Goal: Information Seeking & Learning: Learn about a topic

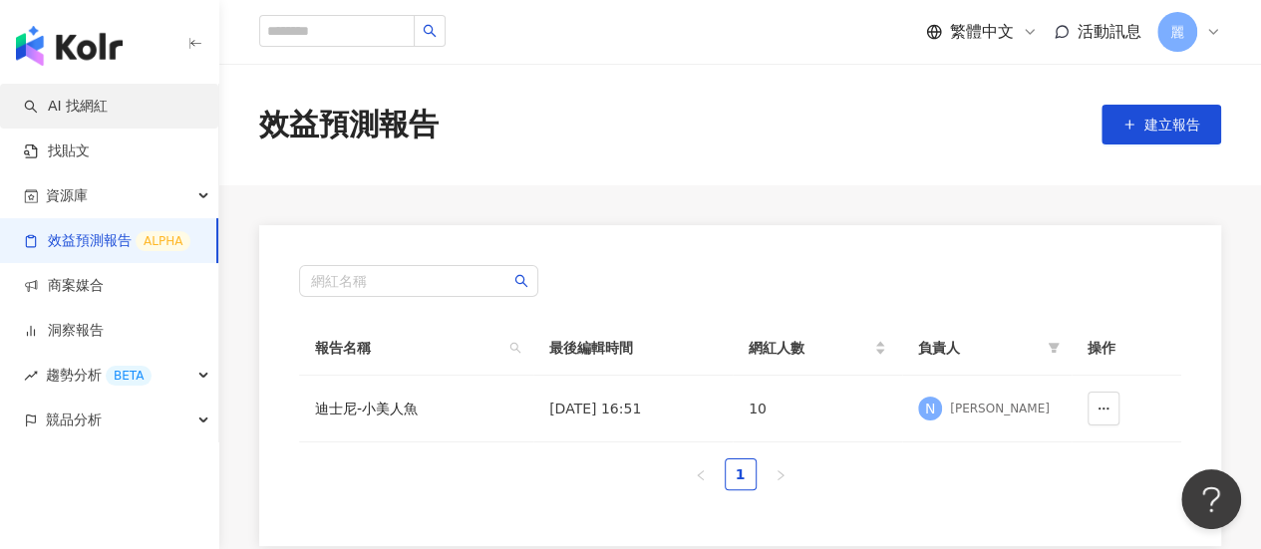
click at [62, 104] on link "AI 找網紅" at bounding box center [66, 107] width 84 height 20
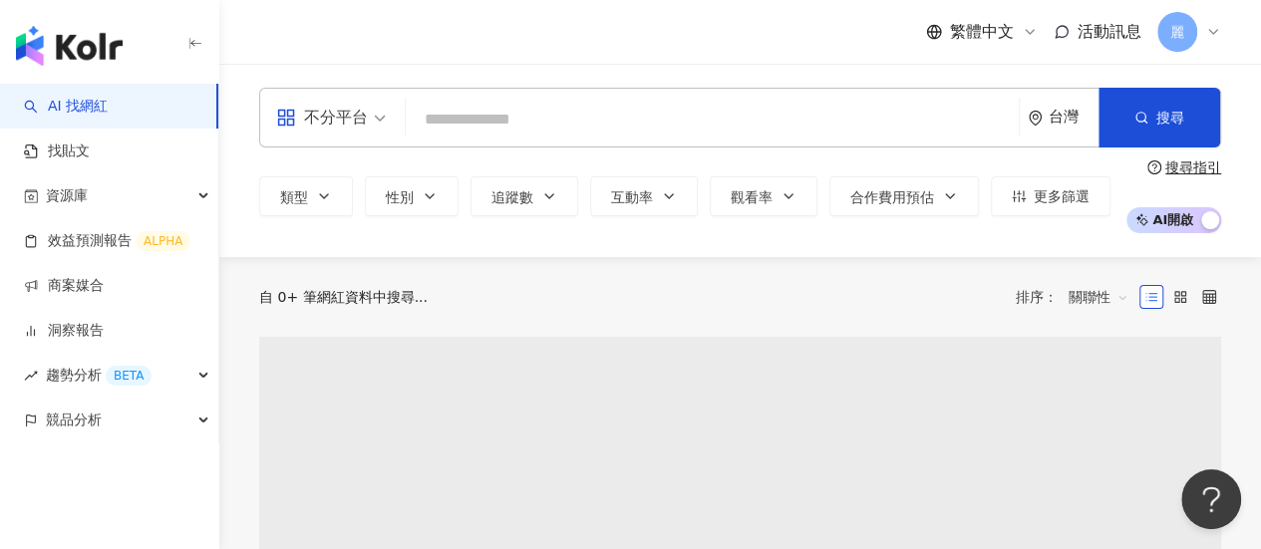
click at [491, 123] on input "search" at bounding box center [712, 120] width 597 height 38
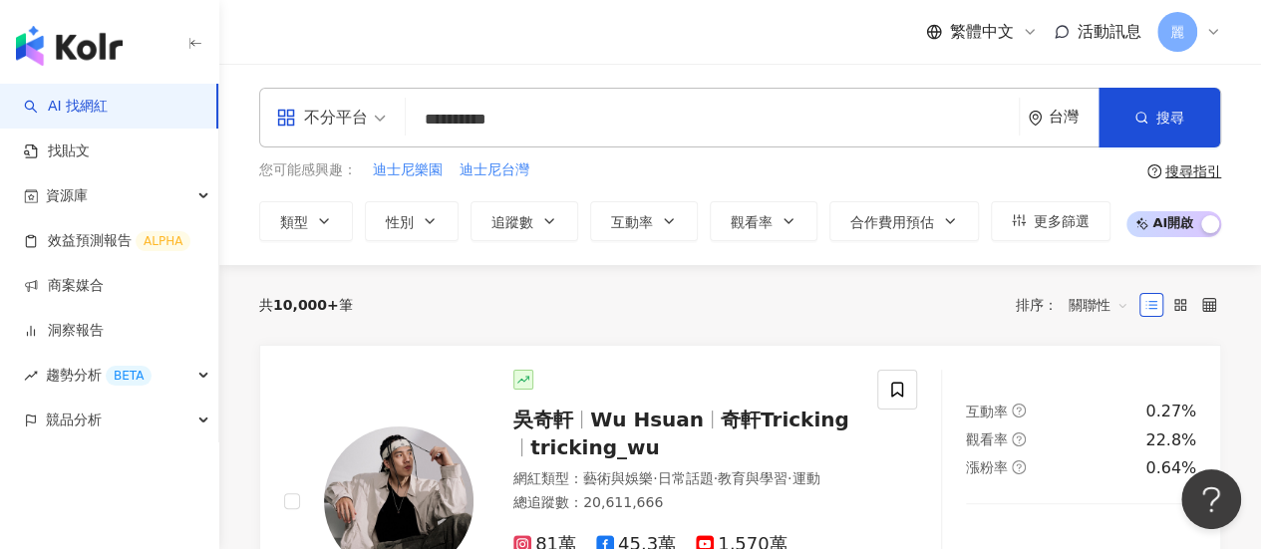
type input "**********"
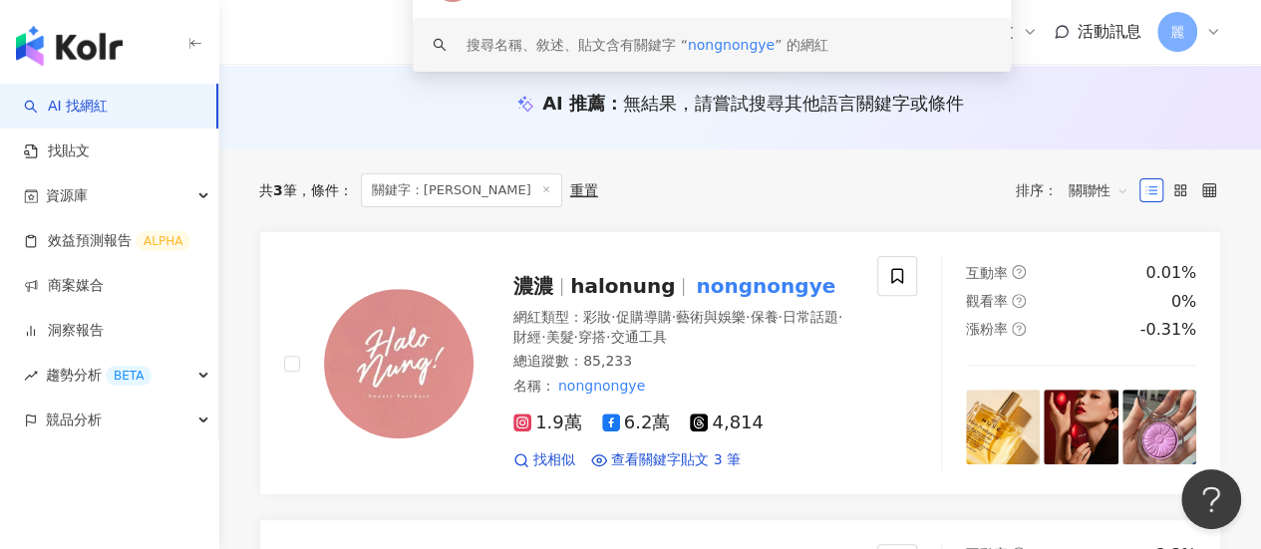
scroll to position [199, 0]
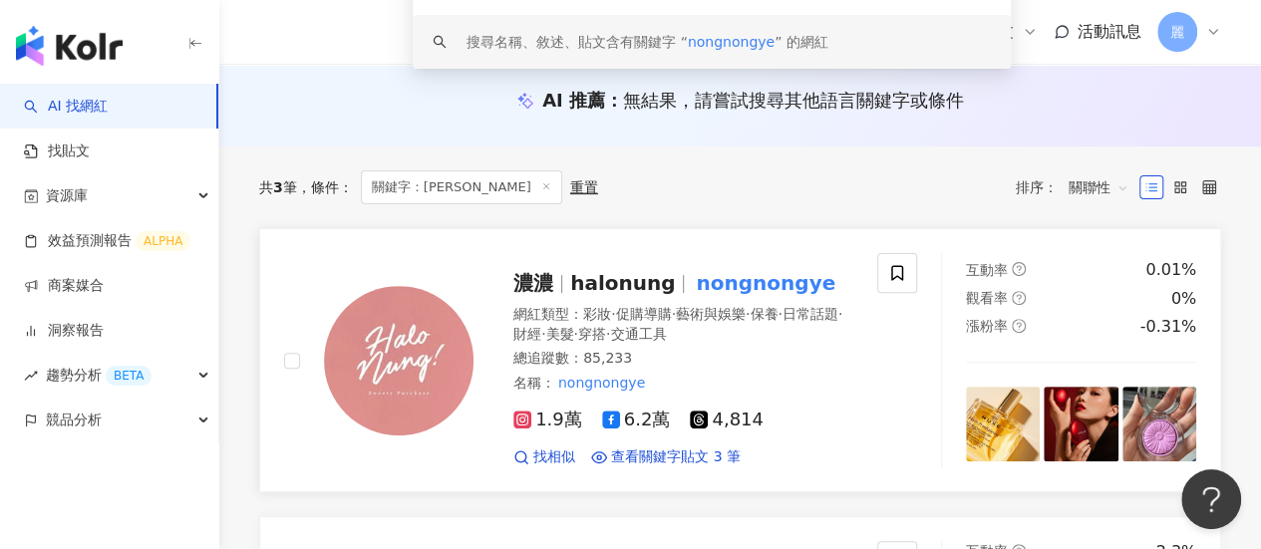
click at [577, 294] on span "halonung" at bounding box center [622, 283] width 105 height 24
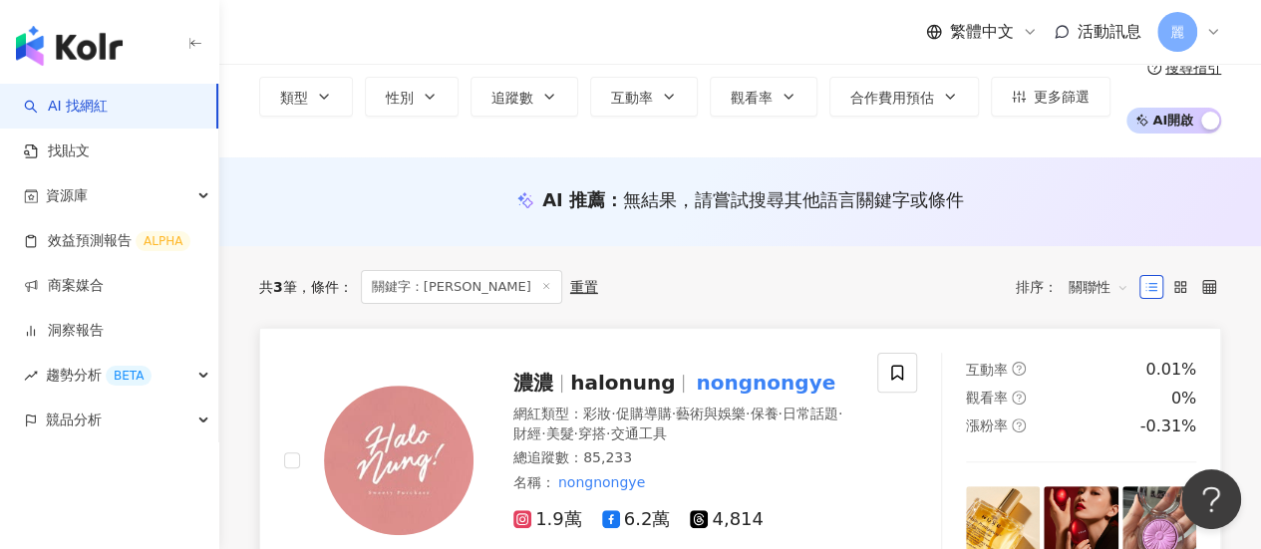
scroll to position [100, 0]
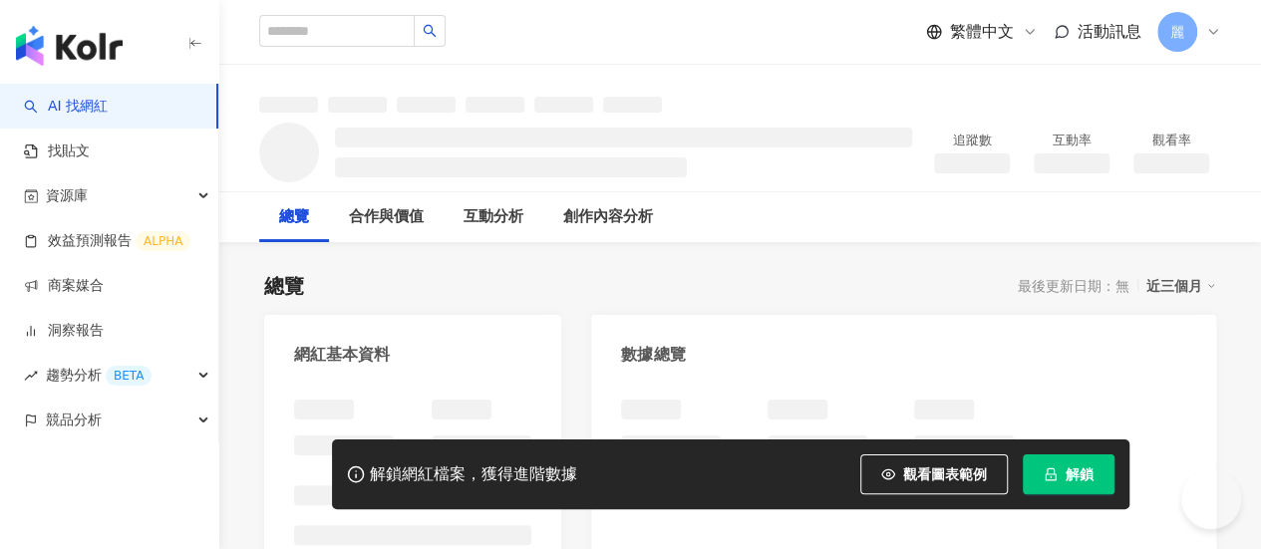
click at [1079, 476] on span "解鎖" at bounding box center [1080, 475] width 28 height 16
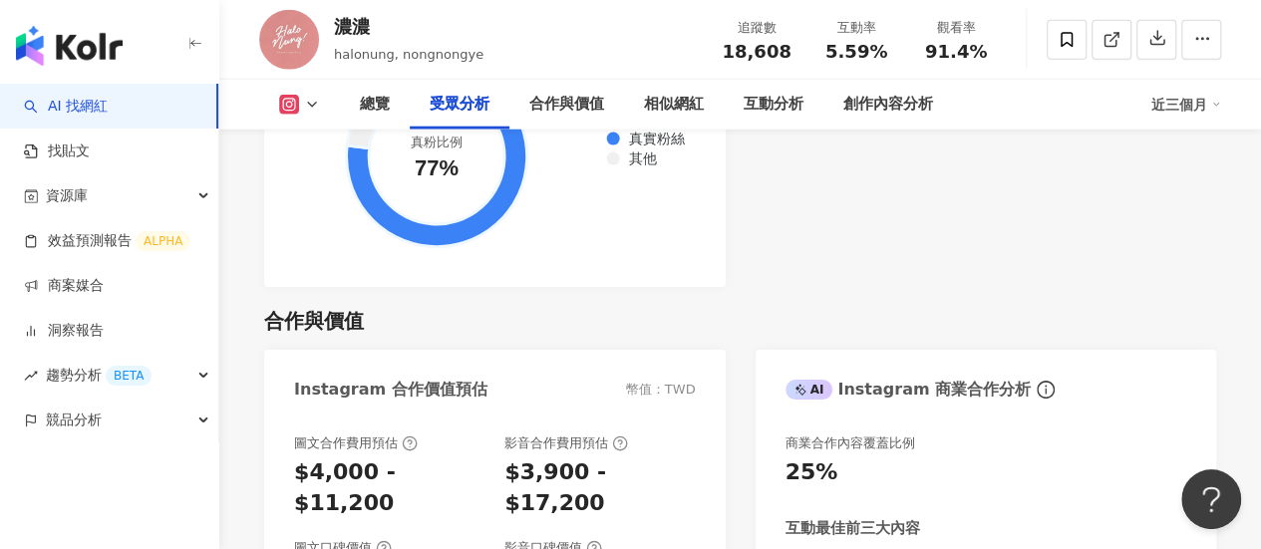
scroll to position [2592, 0]
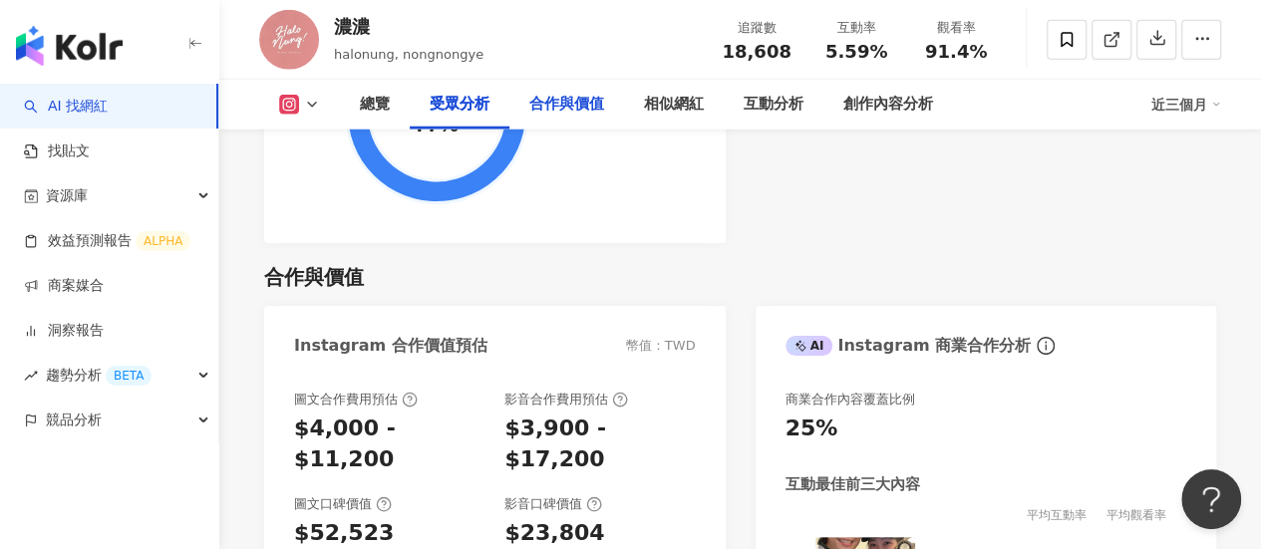
click at [595, 97] on div "合作與價值" at bounding box center [566, 105] width 75 height 24
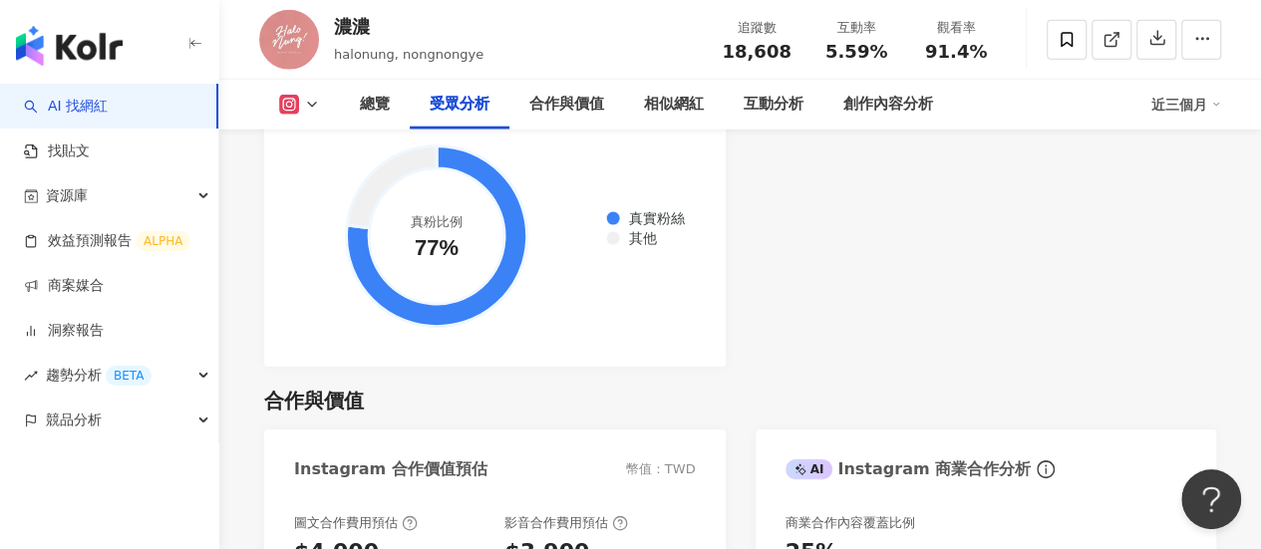
scroll to position [2414, 0]
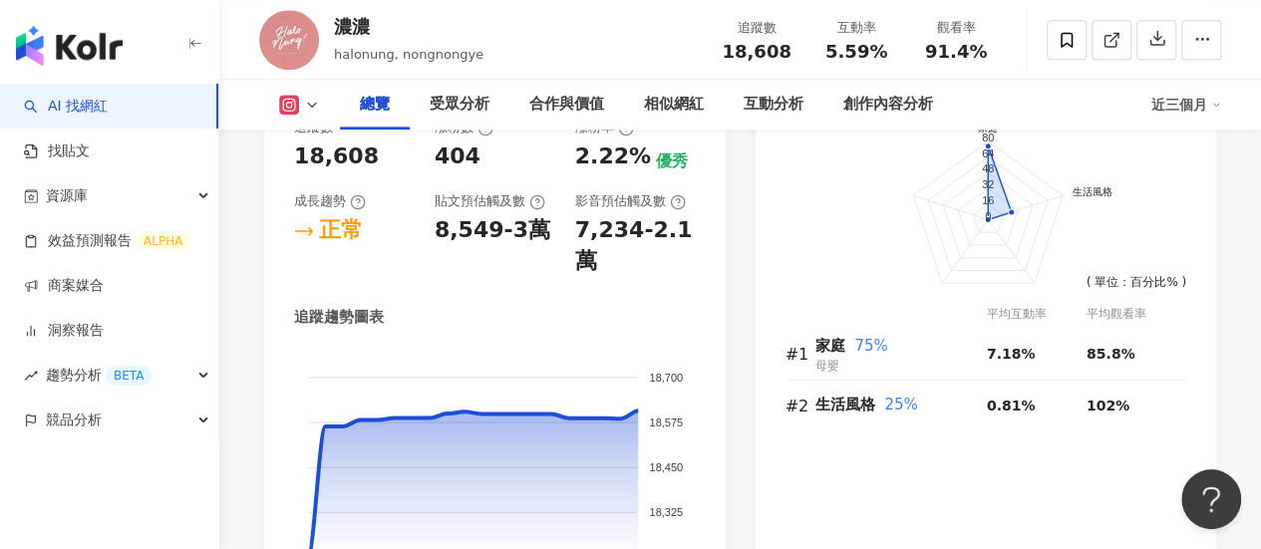
scroll to position [1019, 0]
